Goal: Communication & Community: Ask a question

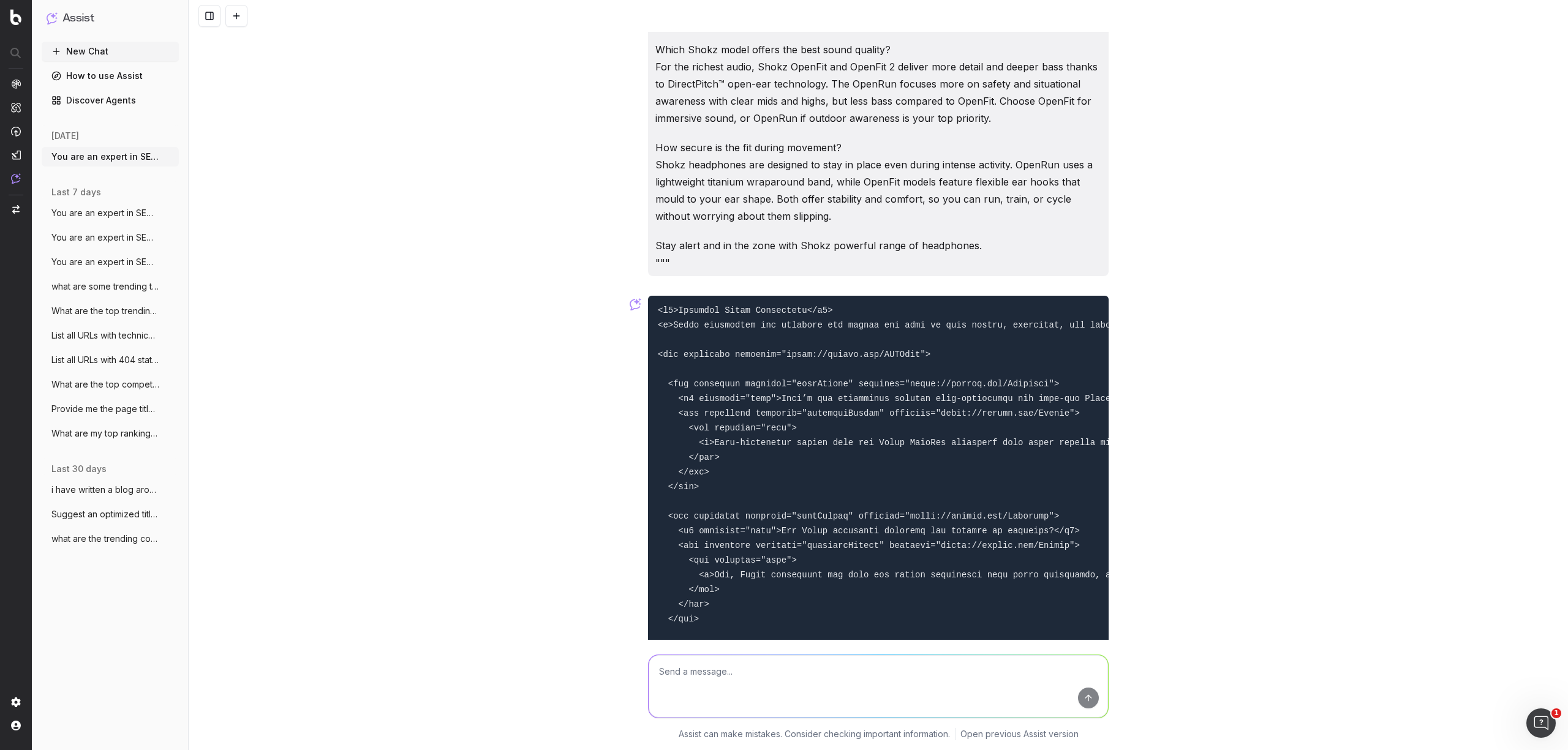
scroll to position [21092, 0]
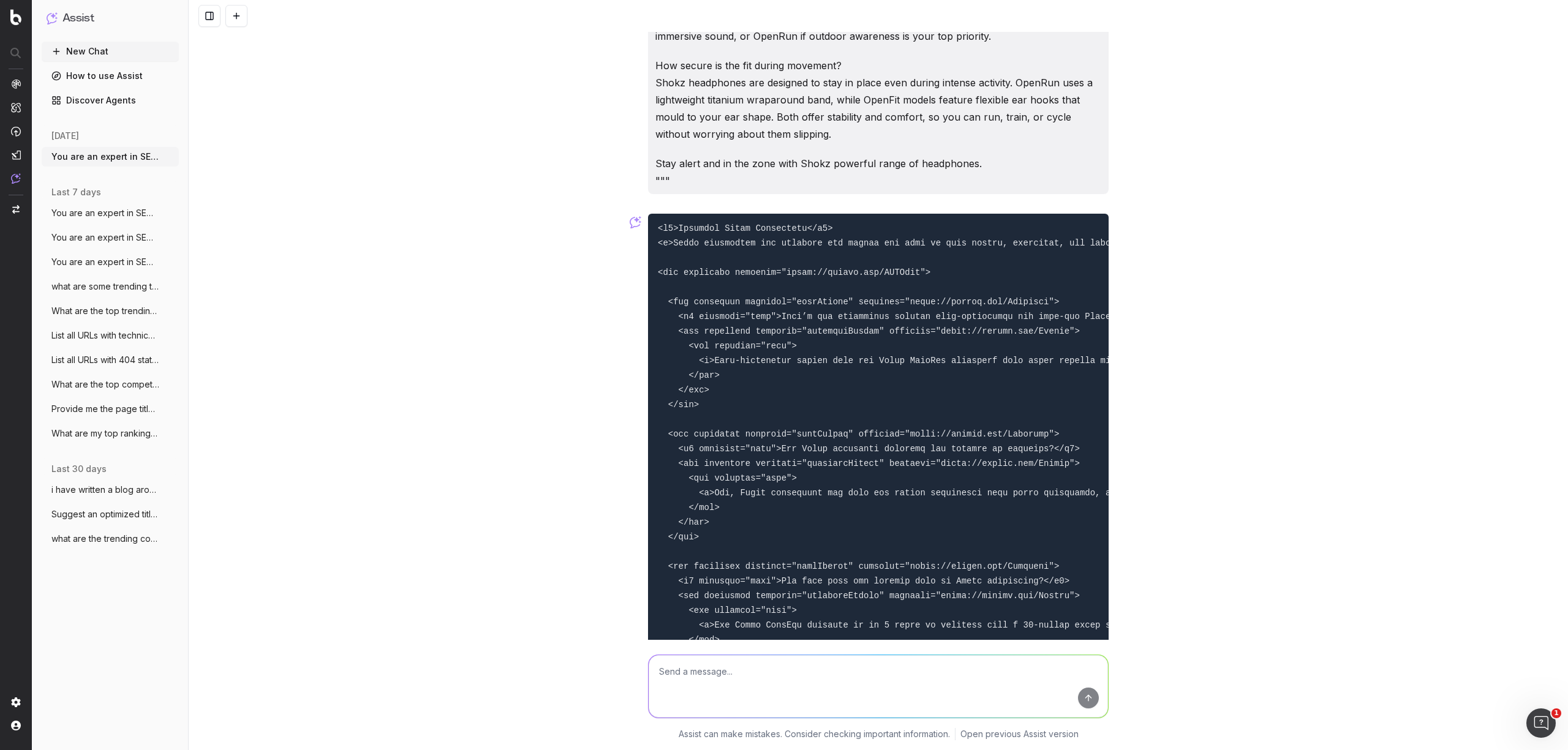
click at [76, 50] on button "New Chat" at bounding box center [110, 51] width 137 height 20
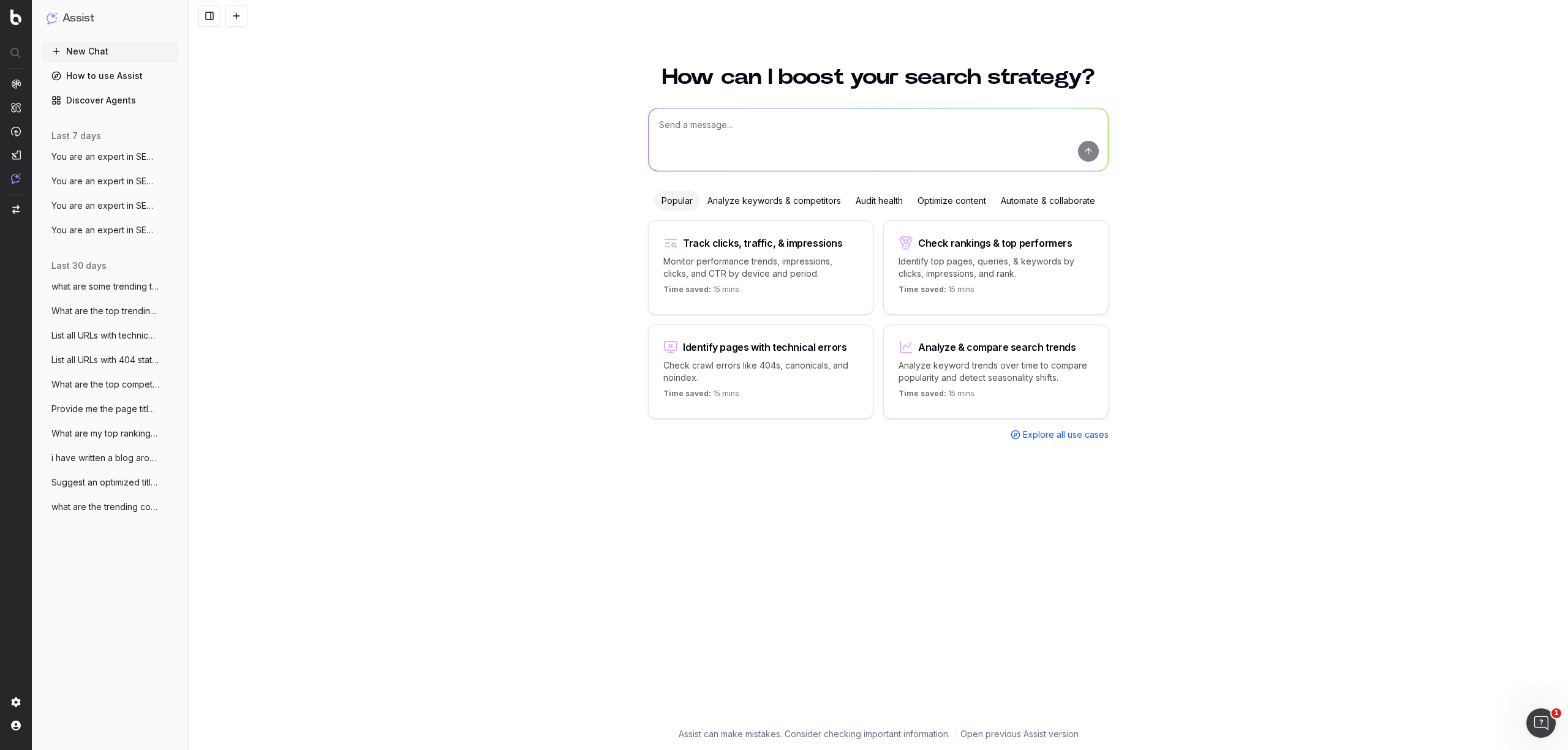
click at [682, 137] on textarea at bounding box center [878, 139] width 460 height 62
paste textarea ""You are an SEO specialist. Write metadata for the following page: [INSERT PAGE…"
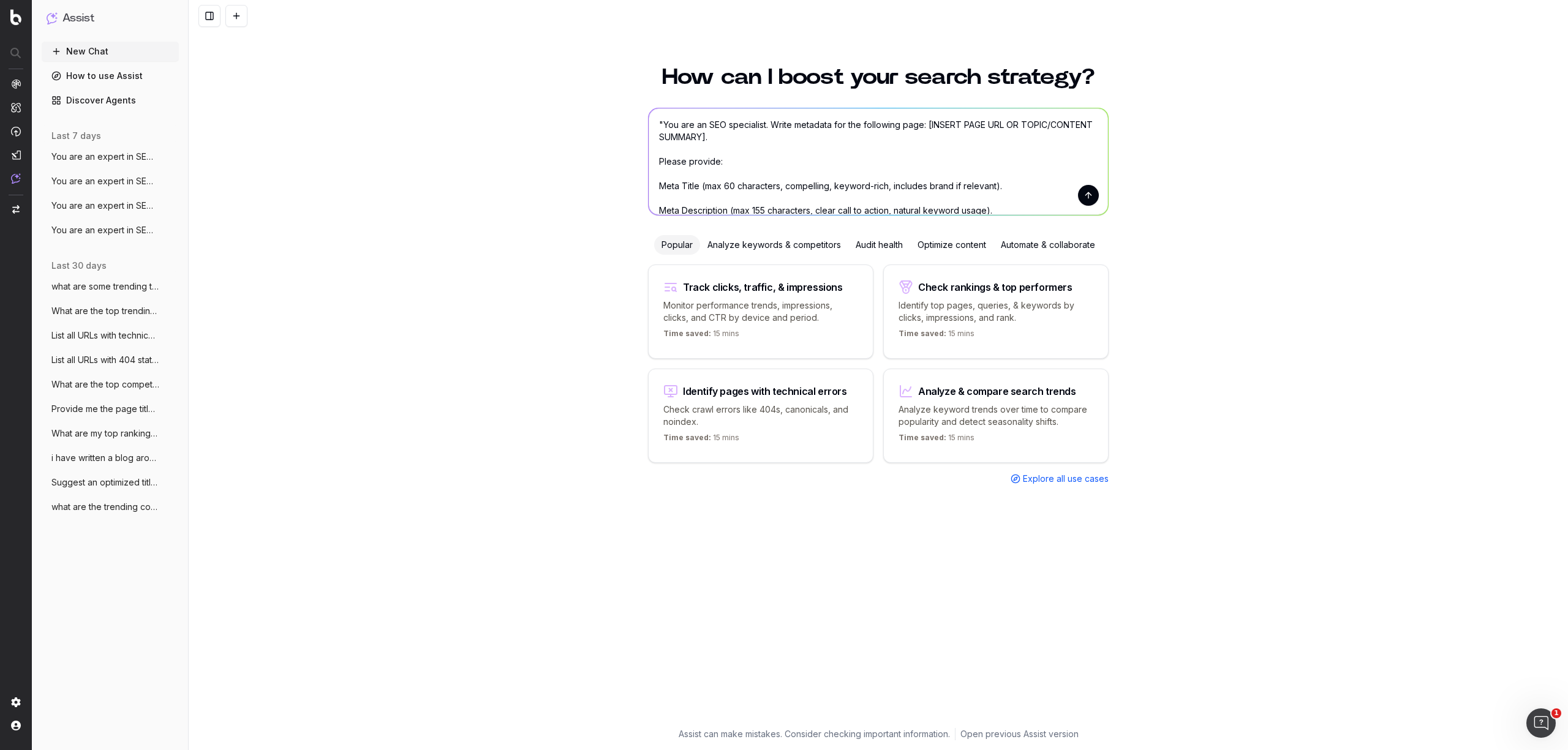
drag, startPoint x: 777, startPoint y: 136, endPoint x: 929, endPoint y: 117, distance: 153.2
click at [929, 117] on textarea ""You are an SEO specialist. Write metadata for the following page: [INSERT PAGE…" at bounding box center [878, 161] width 460 height 106
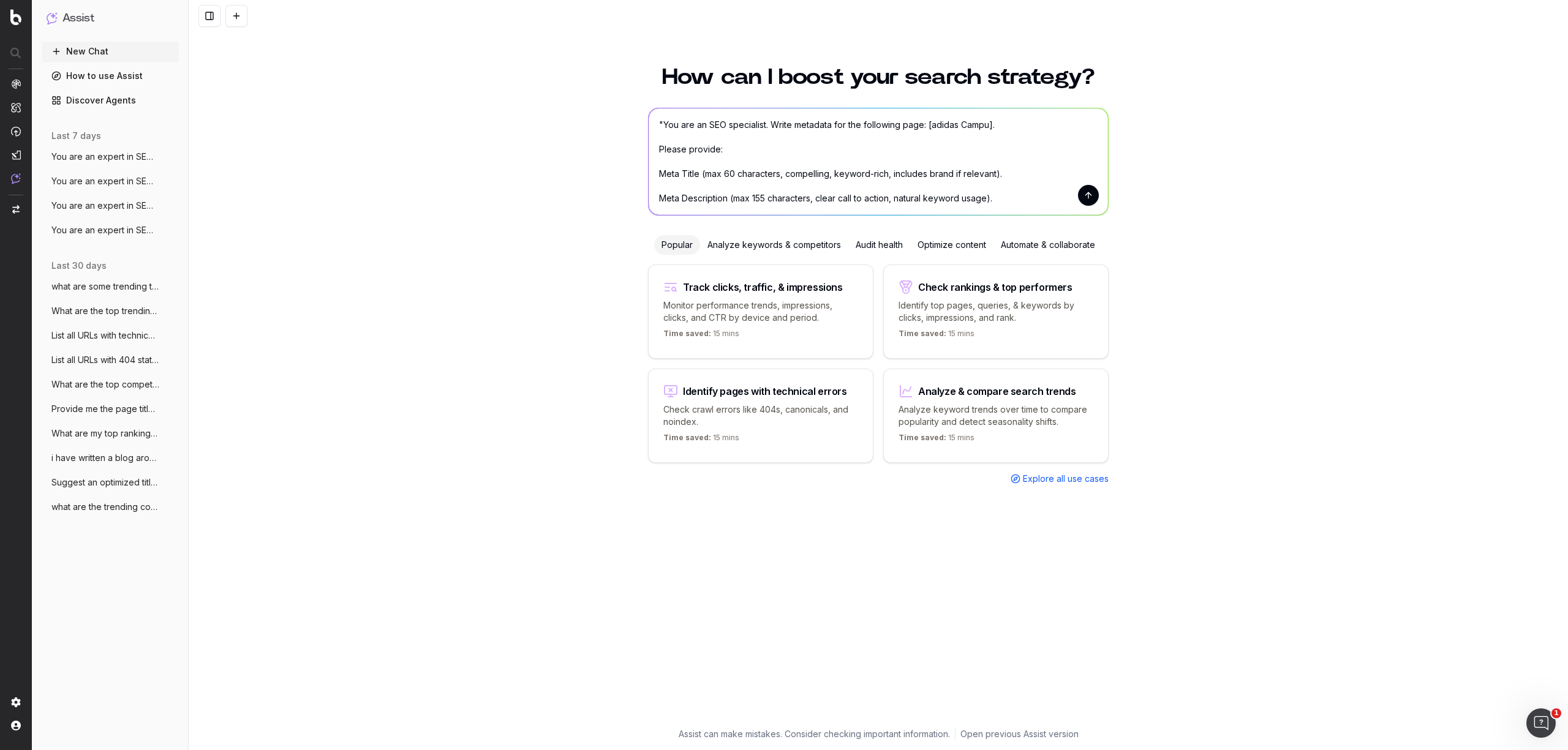
type textarea ""You are an SEO specialist. Write metadata for the following page: [adidas Camp…"
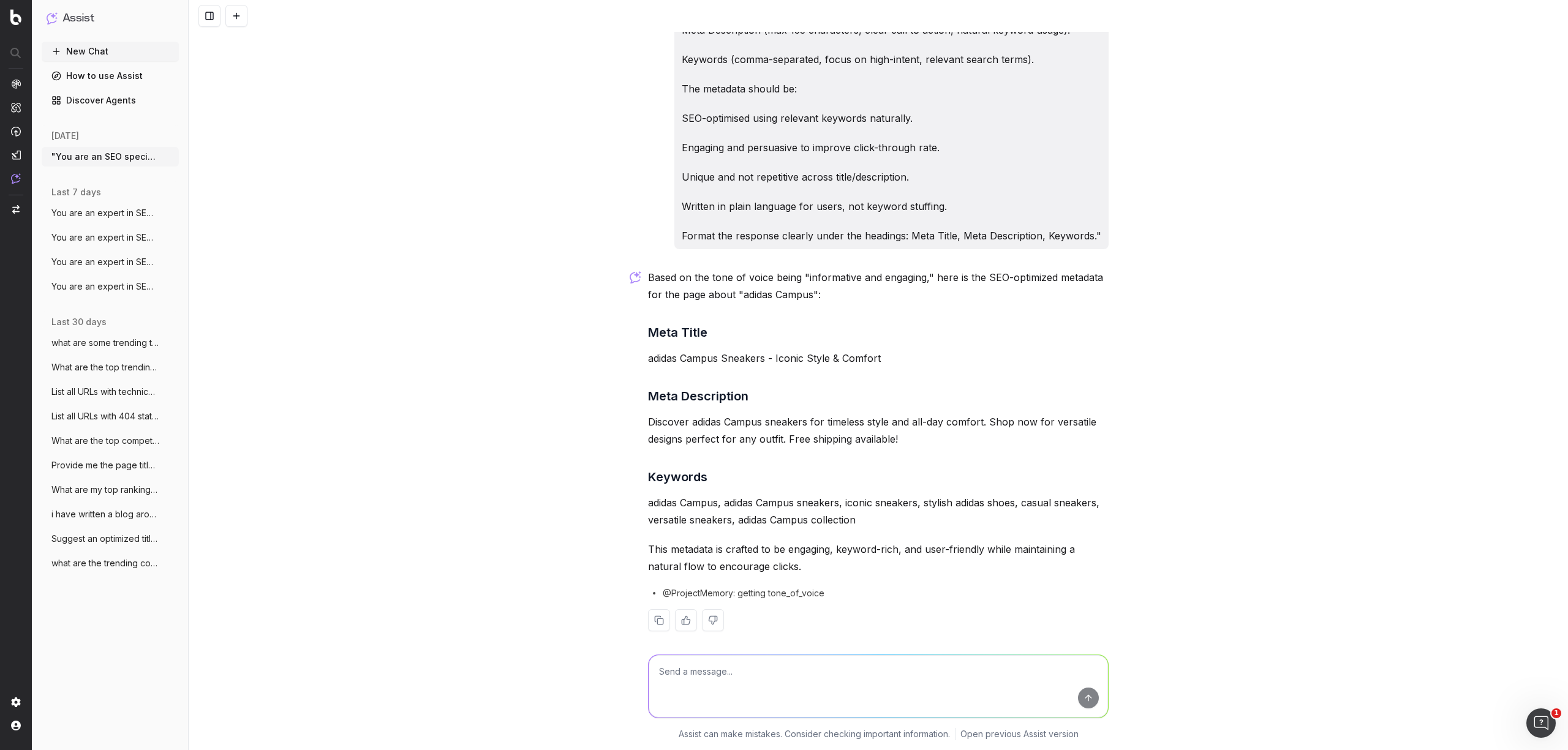
scroll to position [114, 0]
